Goal: Task Accomplishment & Management: Complete application form

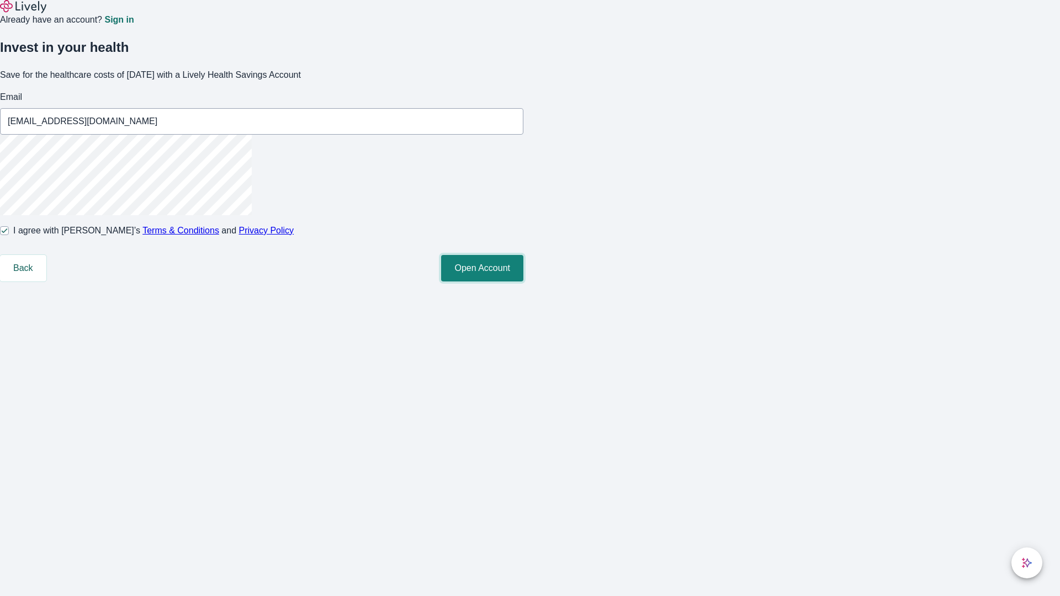
click at [523, 282] on button "Open Account" at bounding box center [482, 268] width 82 height 26
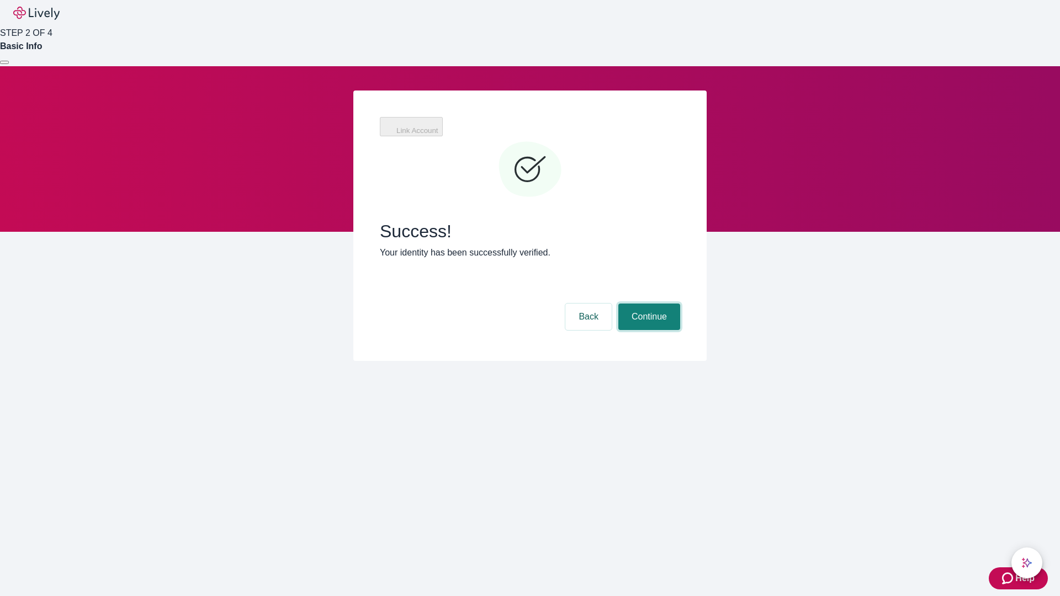
click at [647, 304] on button "Continue" at bounding box center [649, 317] width 62 height 26
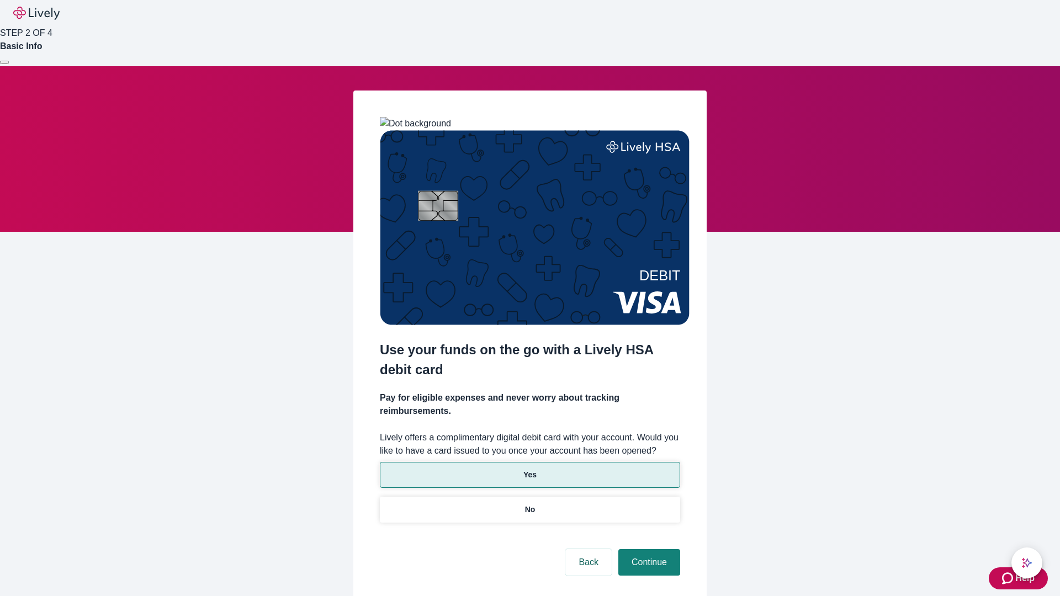
click at [529, 469] on p "Yes" at bounding box center [529, 475] width 13 height 12
click at [647, 549] on button "Continue" at bounding box center [649, 562] width 62 height 26
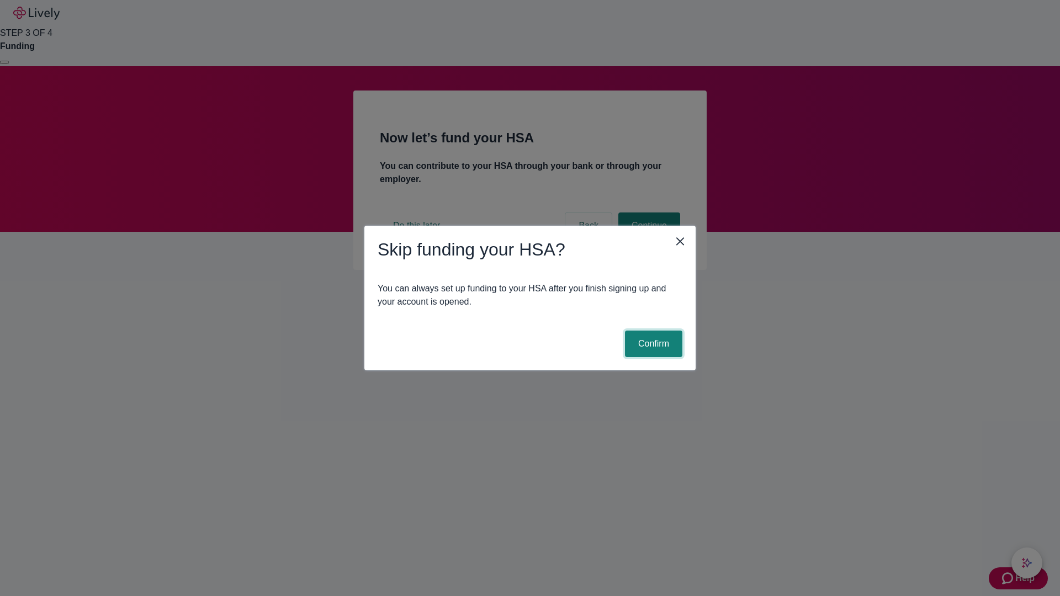
click at [652, 344] on button "Confirm" at bounding box center [653, 344] width 57 height 26
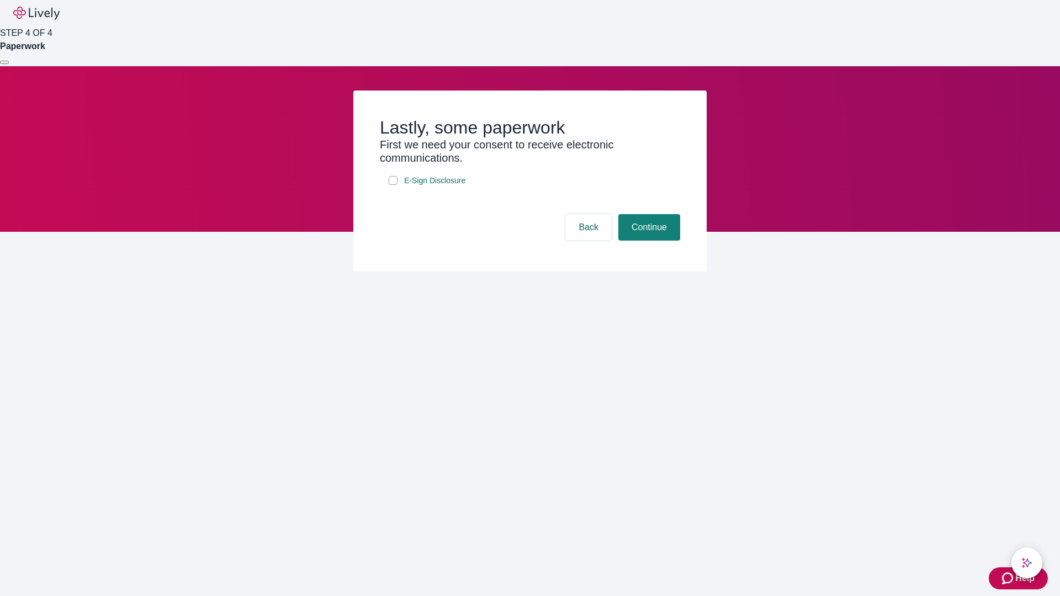
click at [393, 185] on input "E-Sign Disclosure" at bounding box center [393, 180] width 9 height 9
checkbox input "true"
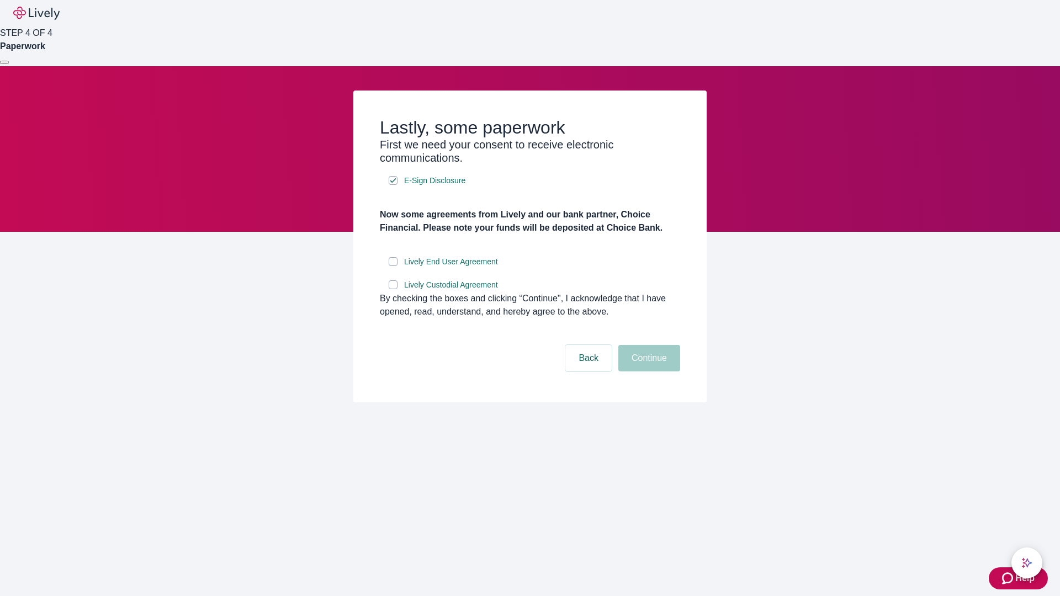
click at [393, 266] on input "Lively End User Agreement" at bounding box center [393, 261] width 9 height 9
checkbox input "true"
click at [393, 289] on input "Lively Custodial Agreement" at bounding box center [393, 284] width 9 height 9
checkbox input "true"
click at [647, 371] on button "Continue" at bounding box center [649, 358] width 62 height 26
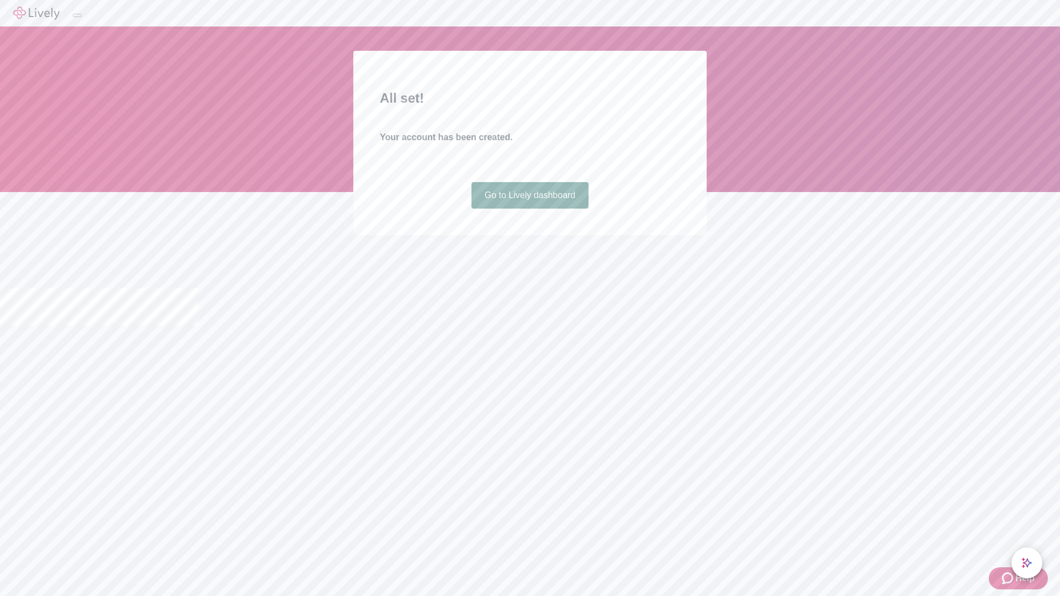
click at [529, 209] on link "Go to Lively dashboard" at bounding box center [530, 195] width 118 height 26
